Goal: Task Accomplishment & Management: Use online tool/utility

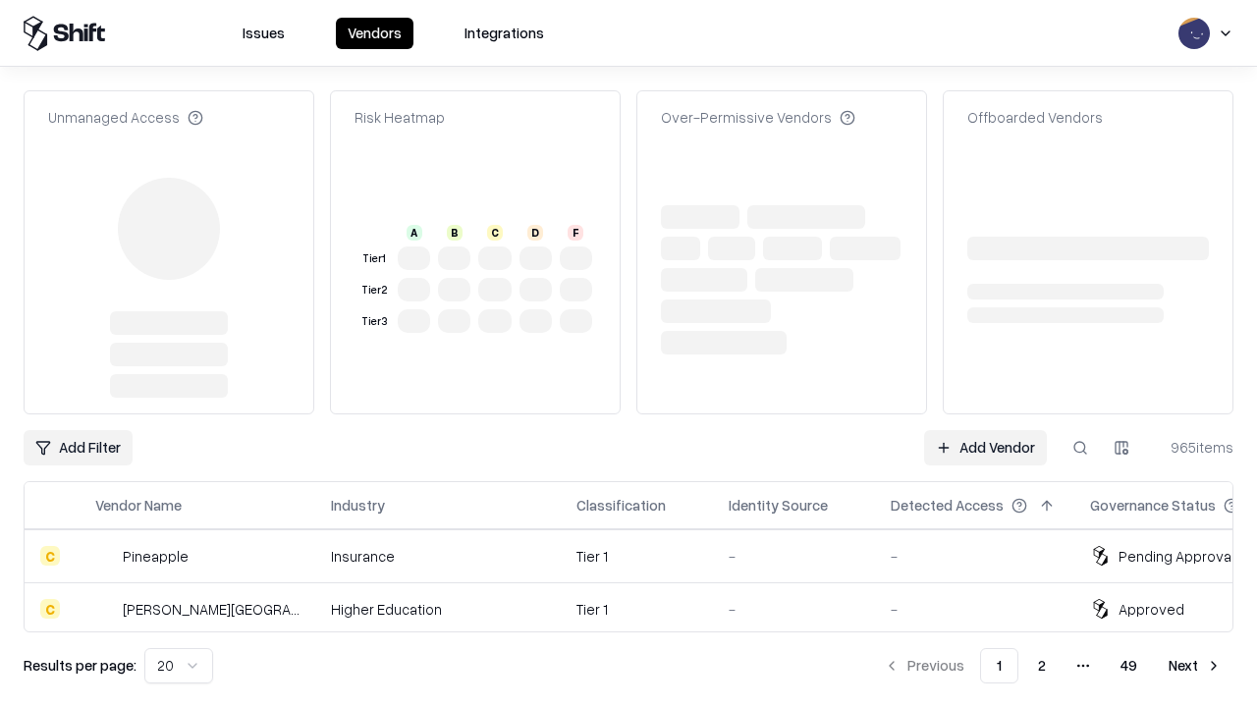
click at [985, 430] on link "Add Vendor" at bounding box center [985, 447] width 123 height 35
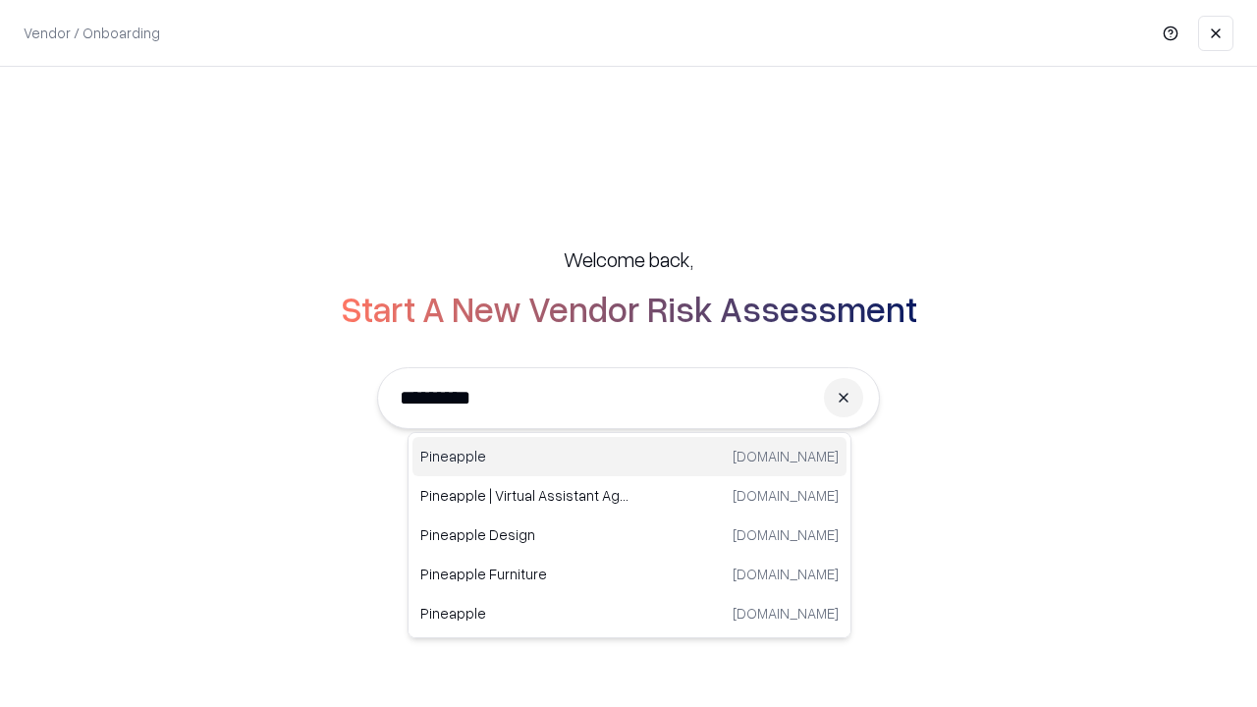
click at [629, 457] on div "Pineapple [DOMAIN_NAME]" at bounding box center [629, 456] width 434 height 39
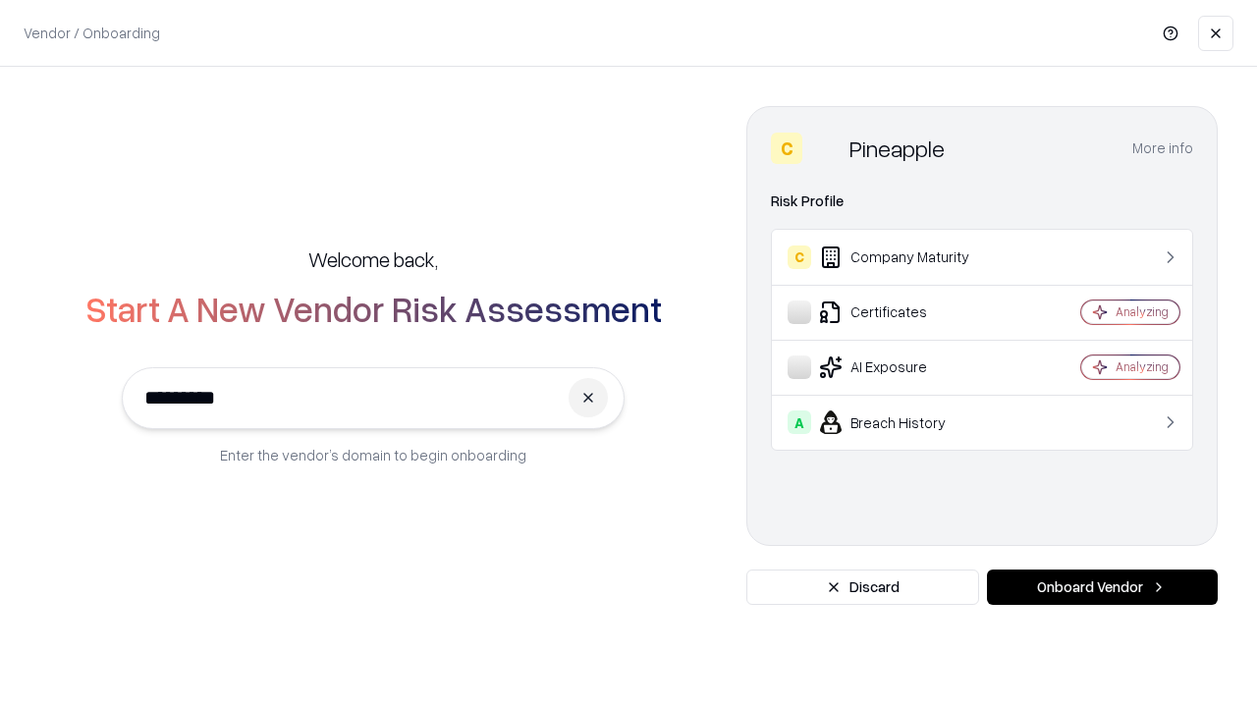
type input "*********"
click at [1102, 587] on button "Onboard Vendor" at bounding box center [1102, 586] width 231 height 35
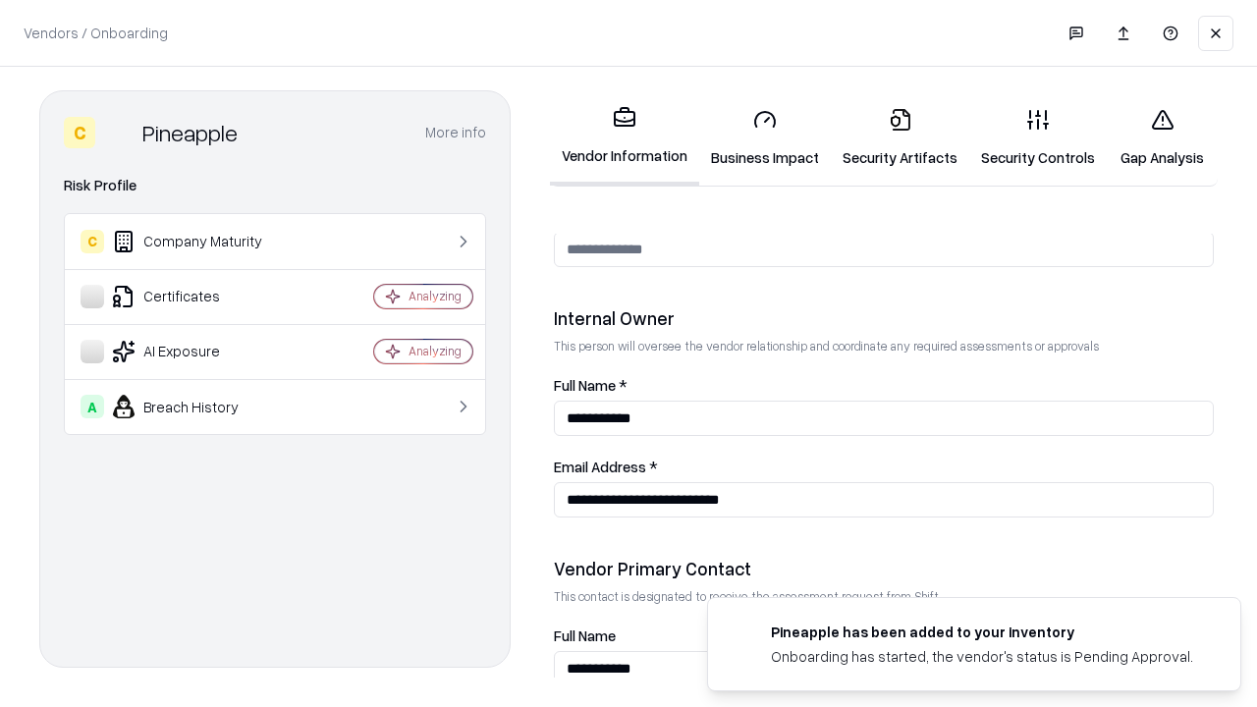
scroll to position [1017, 0]
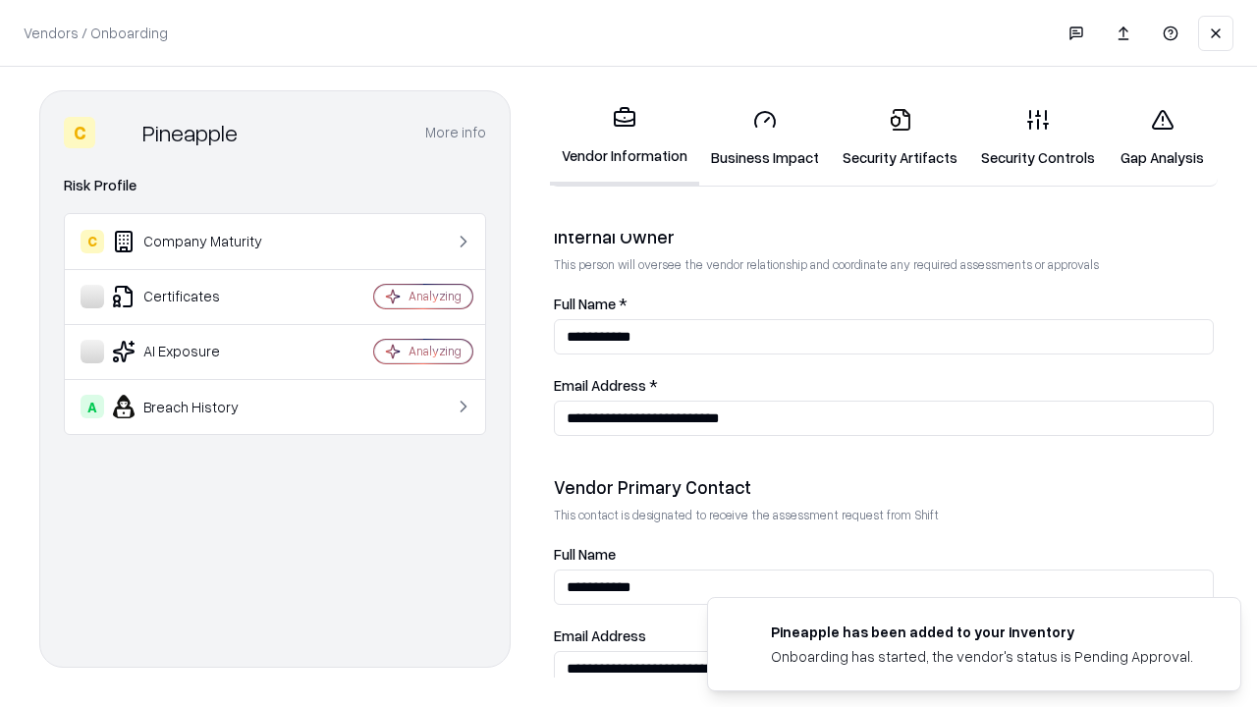
click at [765, 137] on link "Business Impact" at bounding box center [765, 137] width 132 height 91
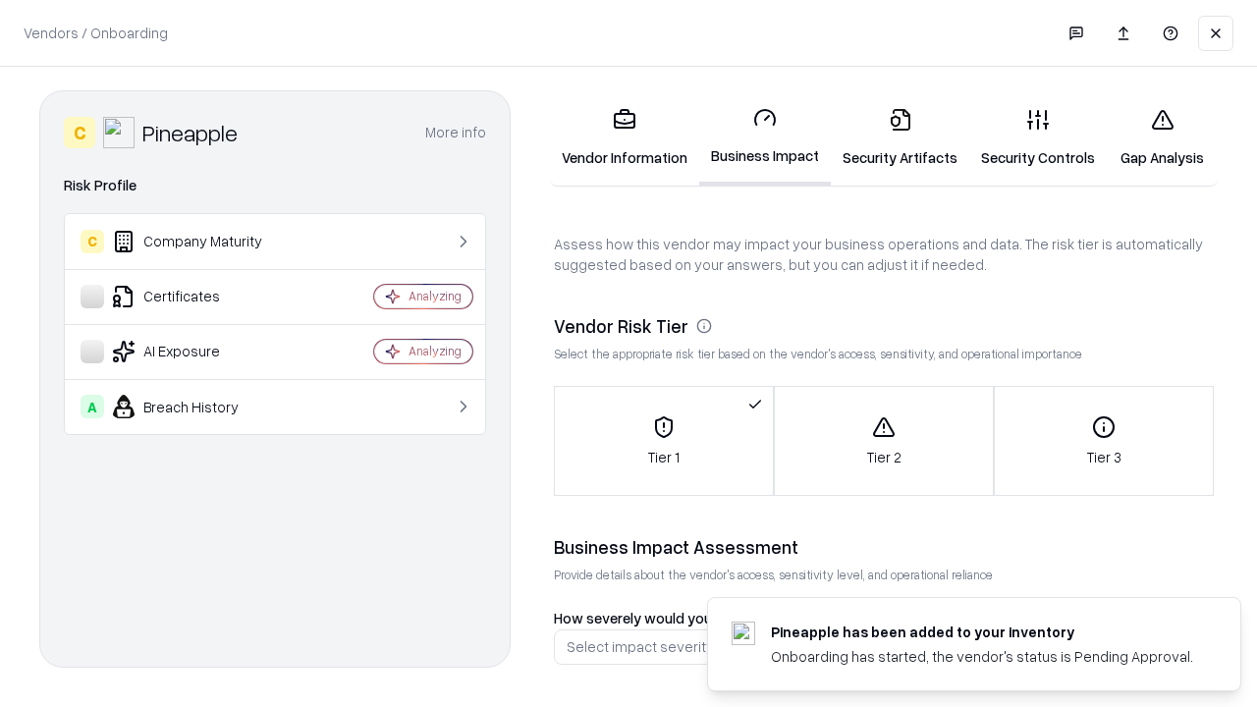
click at [899, 137] on link "Security Artifacts" at bounding box center [900, 137] width 138 height 91
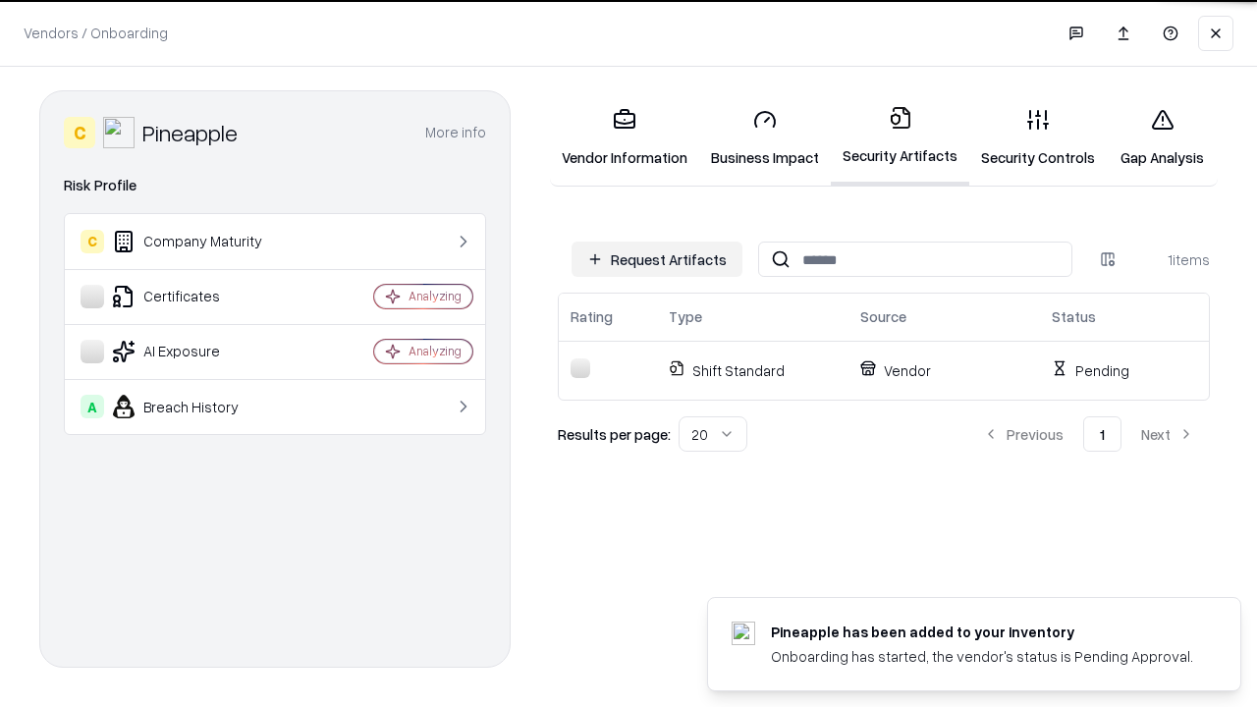
click at [657, 259] on button "Request Artifacts" at bounding box center [656, 259] width 171 height 35
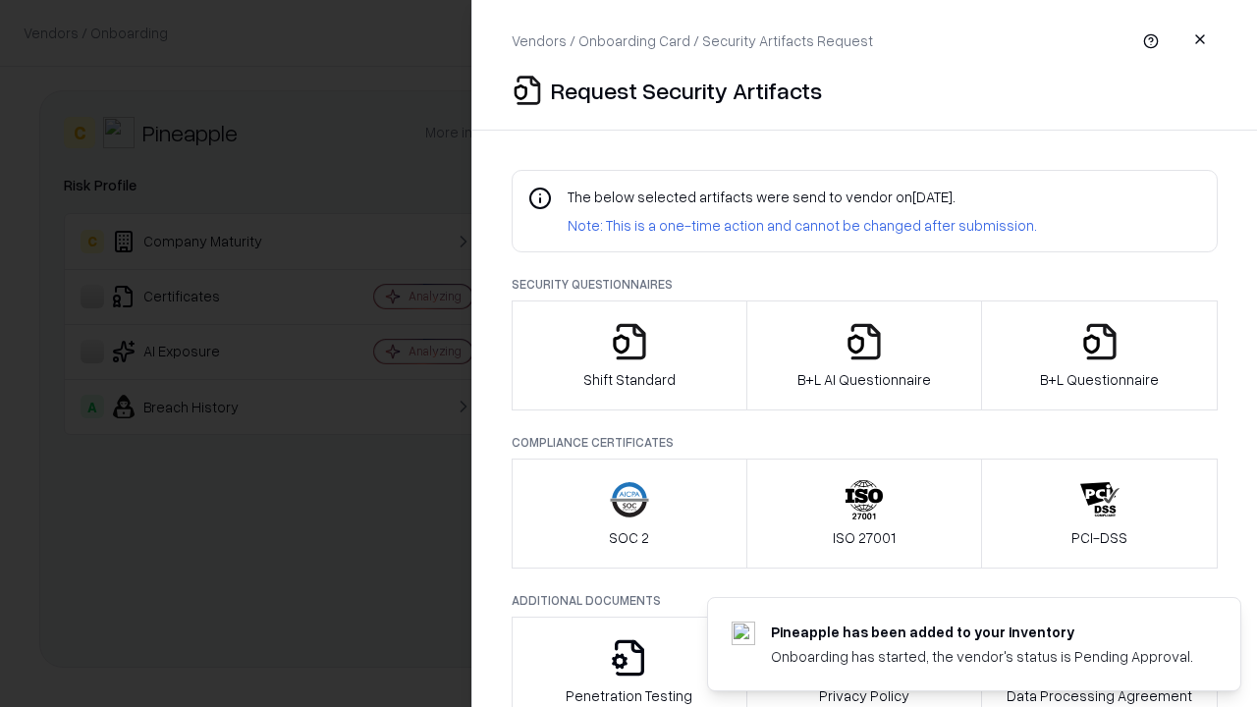
click at [628, 355] on icon "button" at bounding box center [629, 341] width 39 height 39
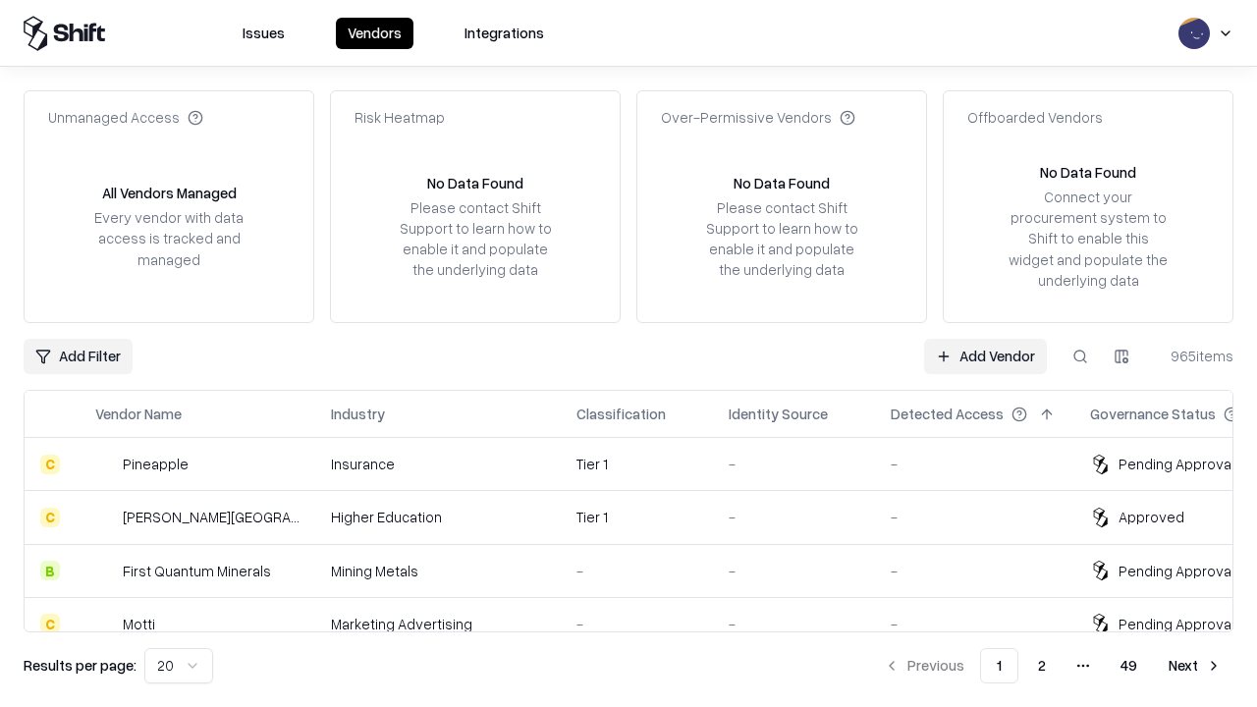
click at [985, 355] on link "Add Vendor" at bounding box center [985, 356] width 123 height 35
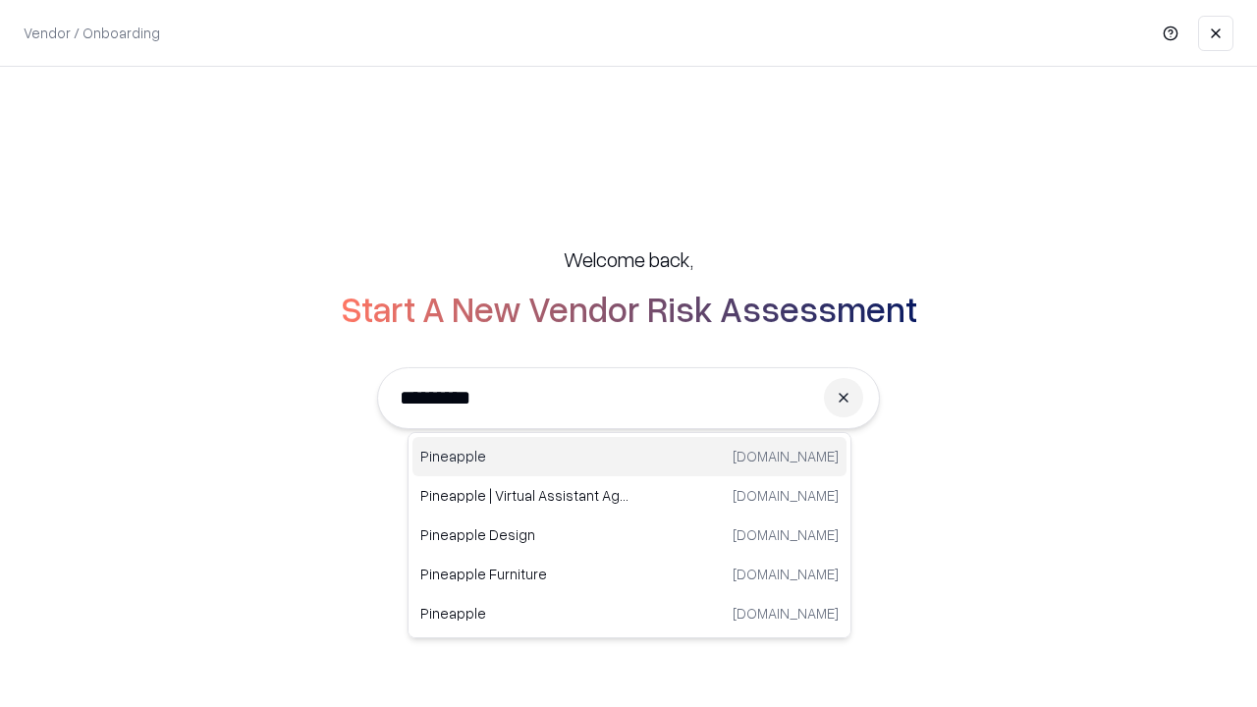
click at [629, 457] on div "Pineapple [DOMAIN_NAME]" at bounding box center [629, 456] width 434 height 39
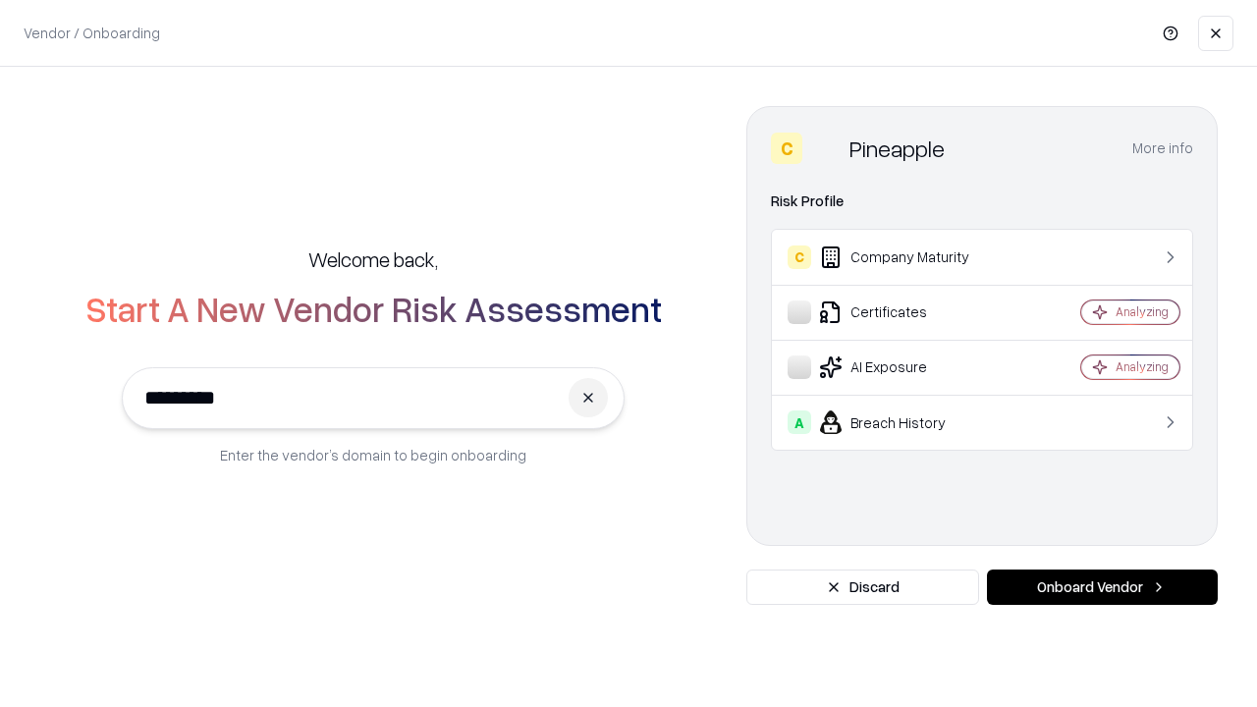
type input "*********"
click at [1102, 587] on button "Onboard Vendor" at bounding box center [1102, 586] width 231 height 35
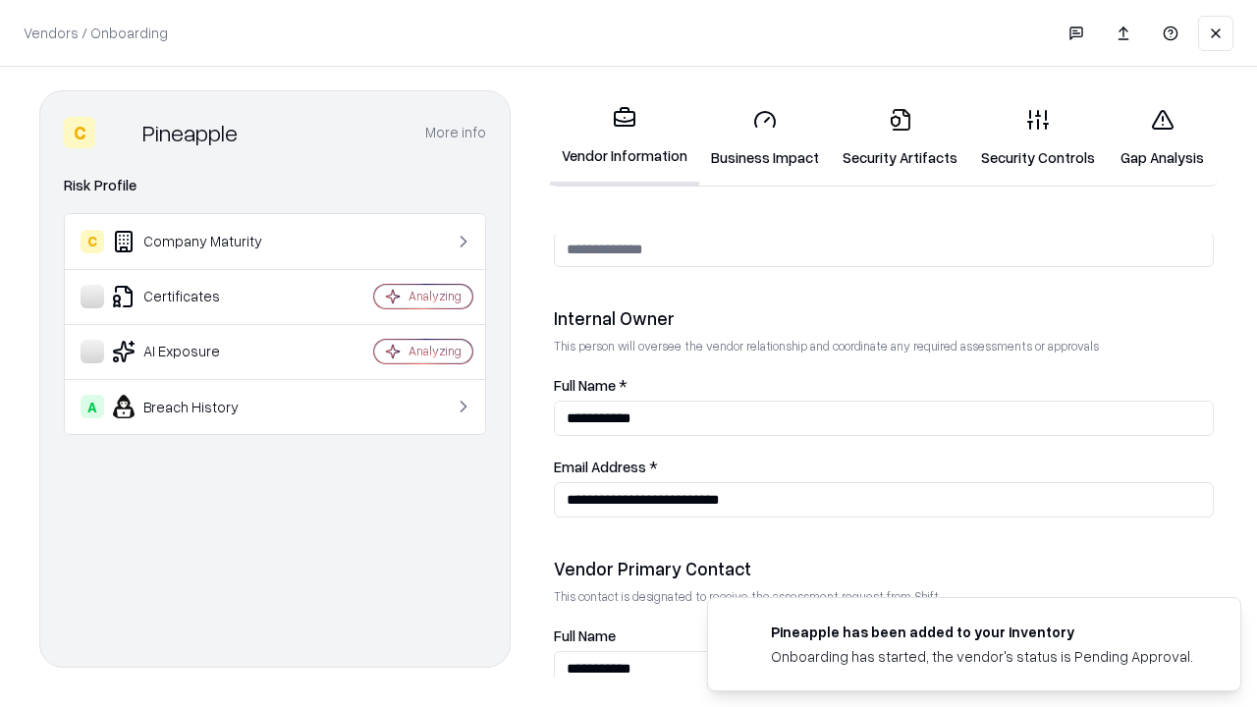
scroll to position [1017, 0]
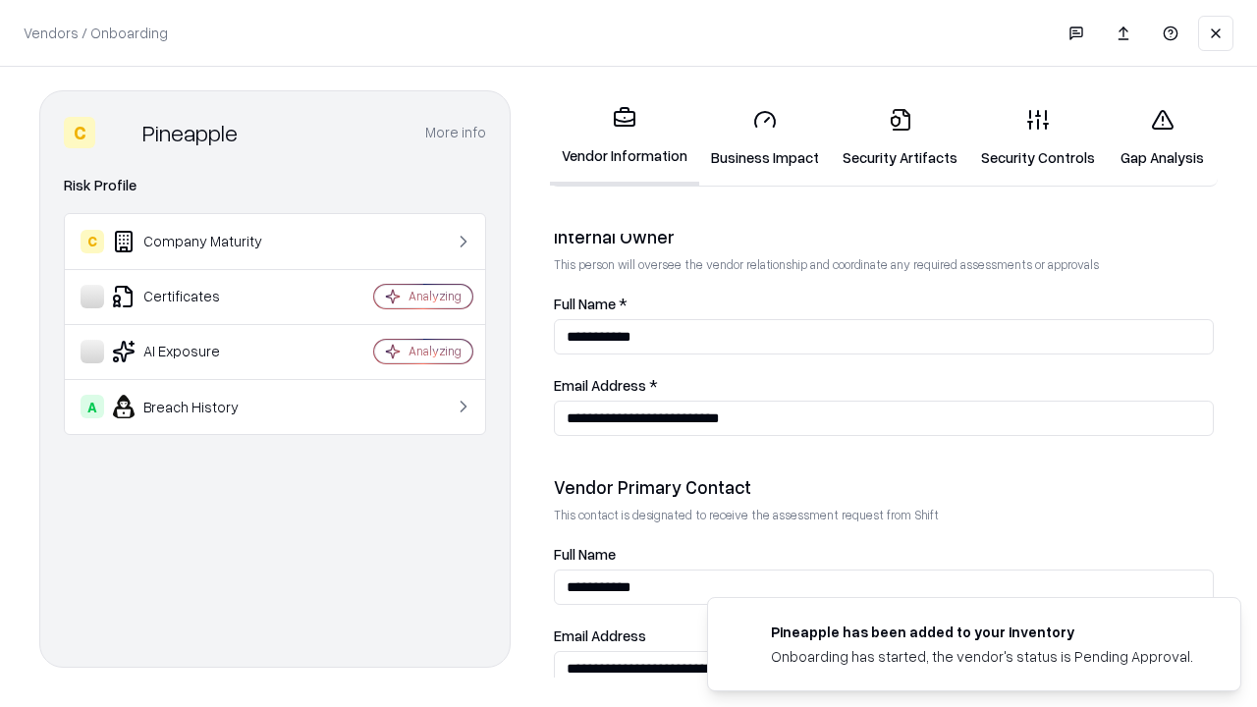
click at [1161, 137] on link "Gap Analysis" at bounding box center [1162, 137] width 111 height 91
